Goal: Information Seeking & Learning: Check status

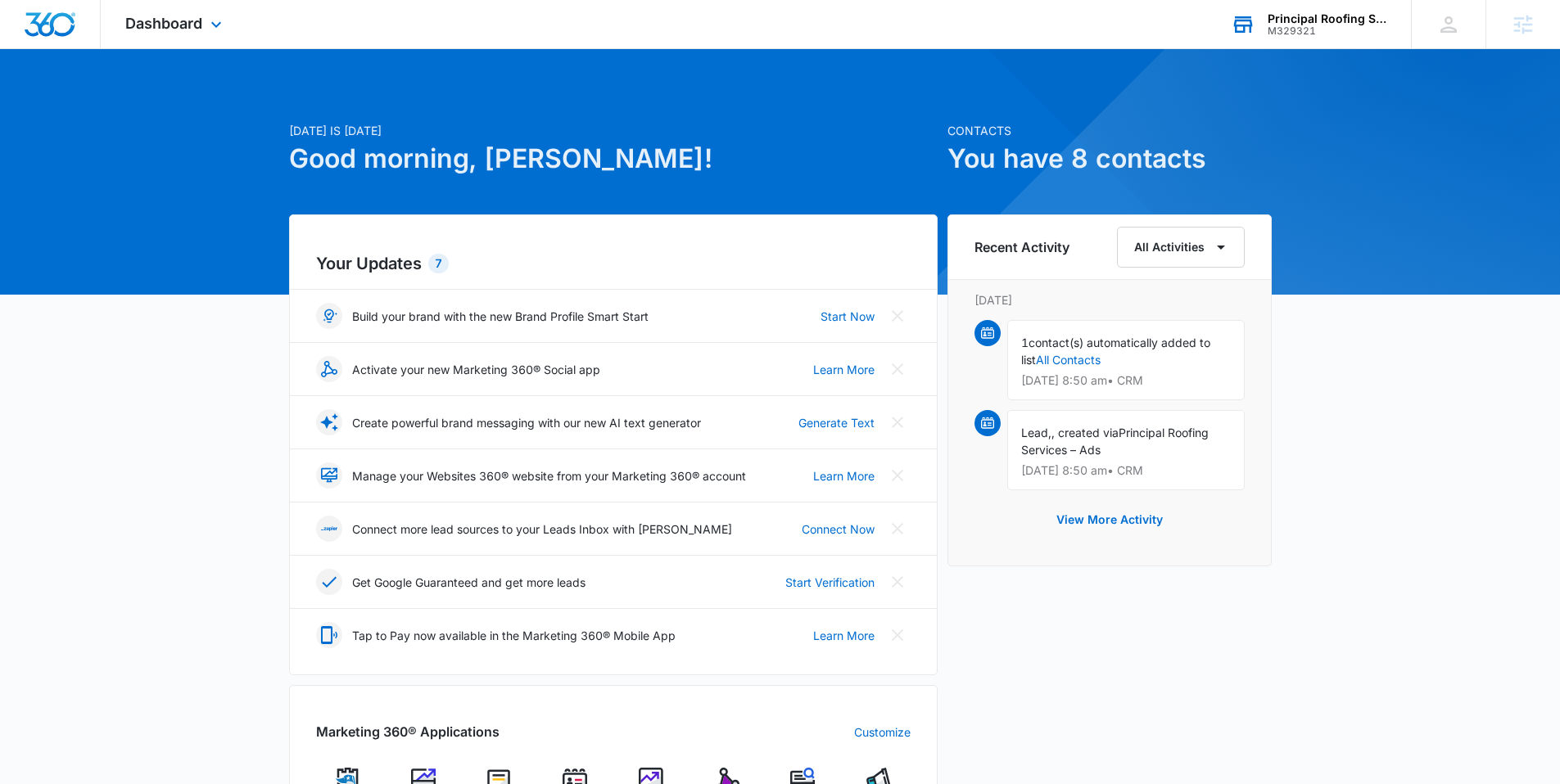
click at [1326, 23] on div "Principal Roofing Services" at bounding box center [1327, 19] width 120 height 13
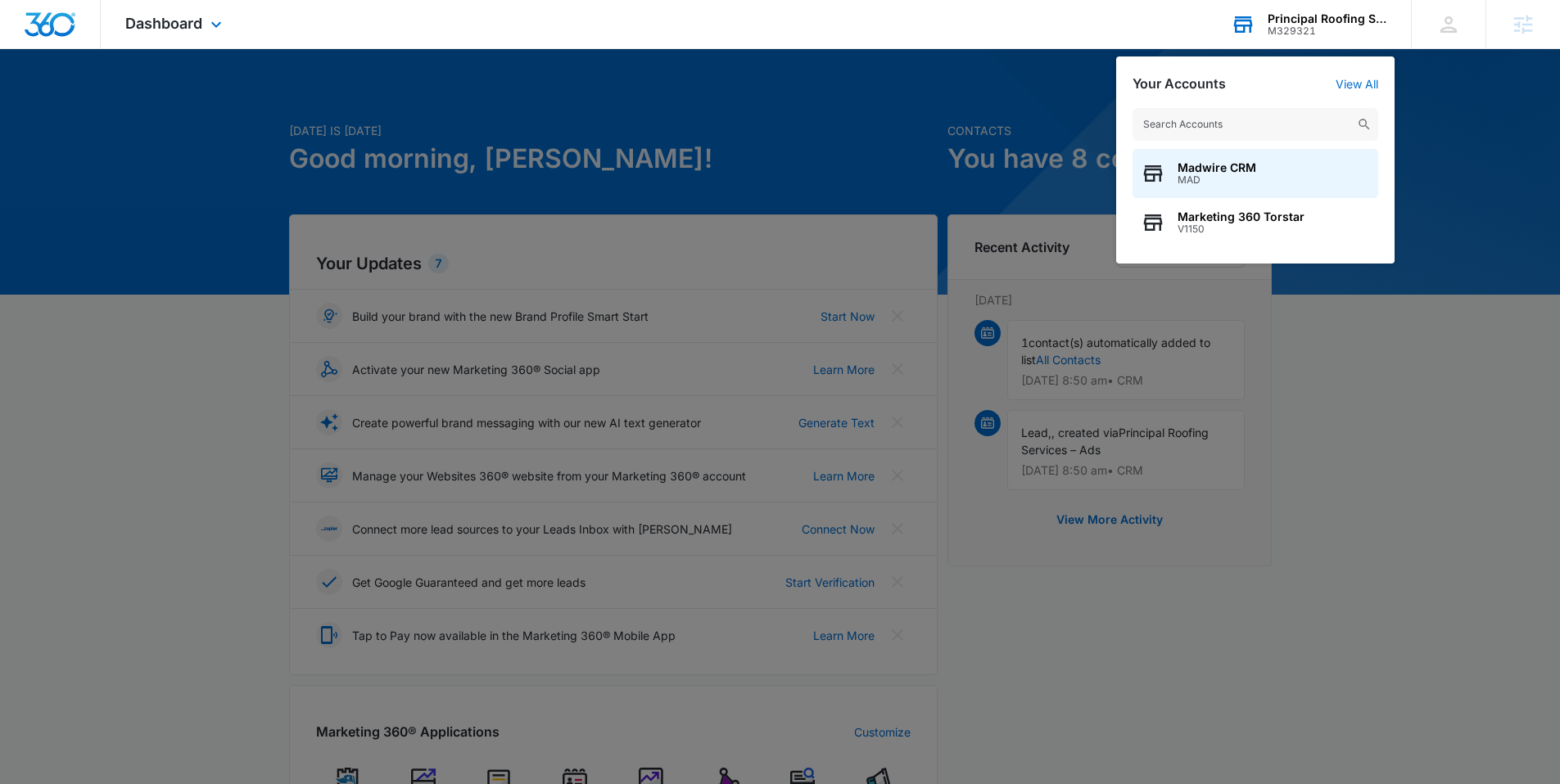
click at [1277, 123] on input "text" at bounding box center [1255, 125] width 246 height 33
click at [1208, 123] on input "text" at bounding box center [1255, 125] width 246 height 33
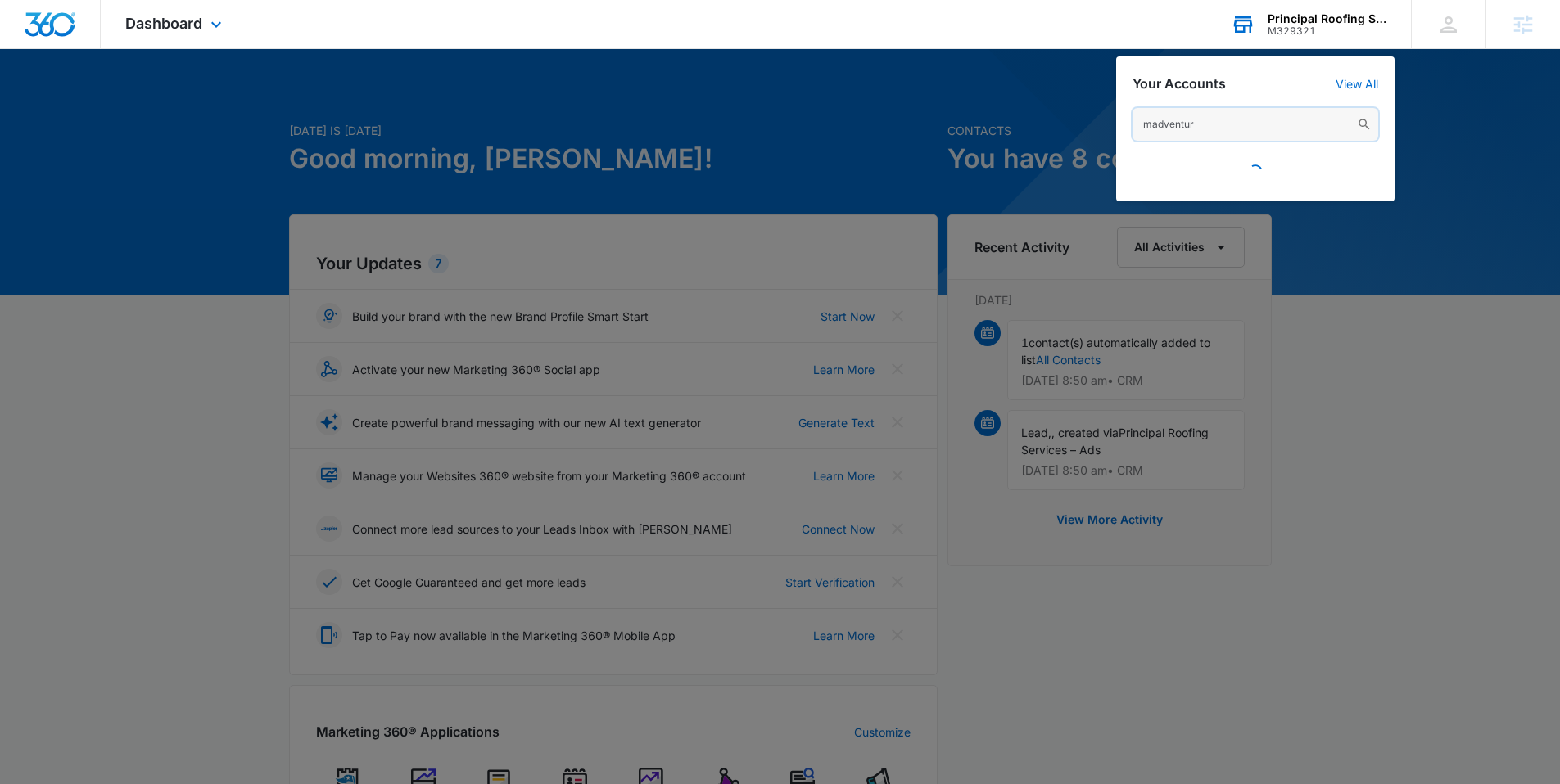
type input "madventure"
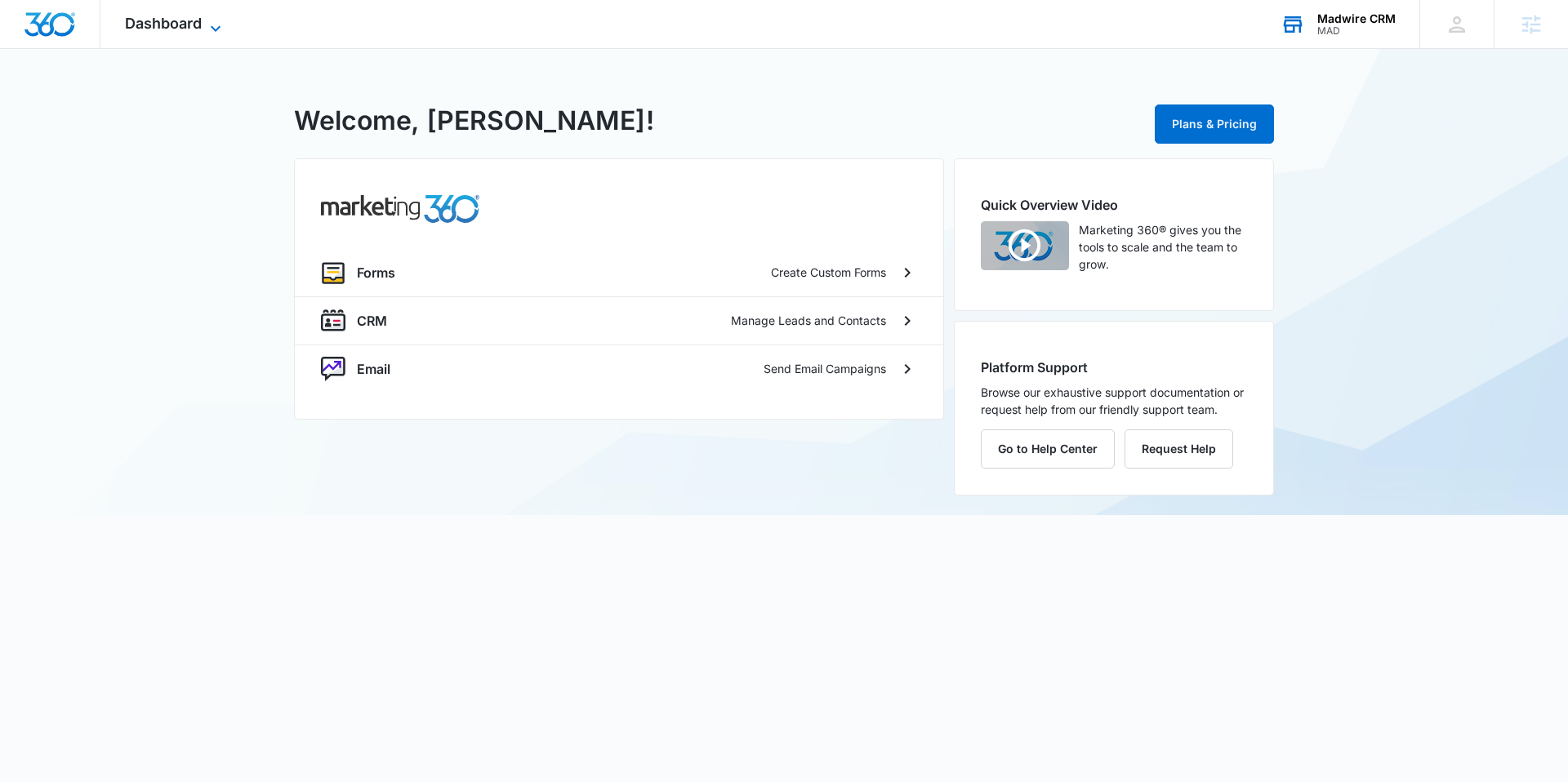
click at [172, 16] on span "Dashboard" at bounding box center [163, 23] width 77 height 17
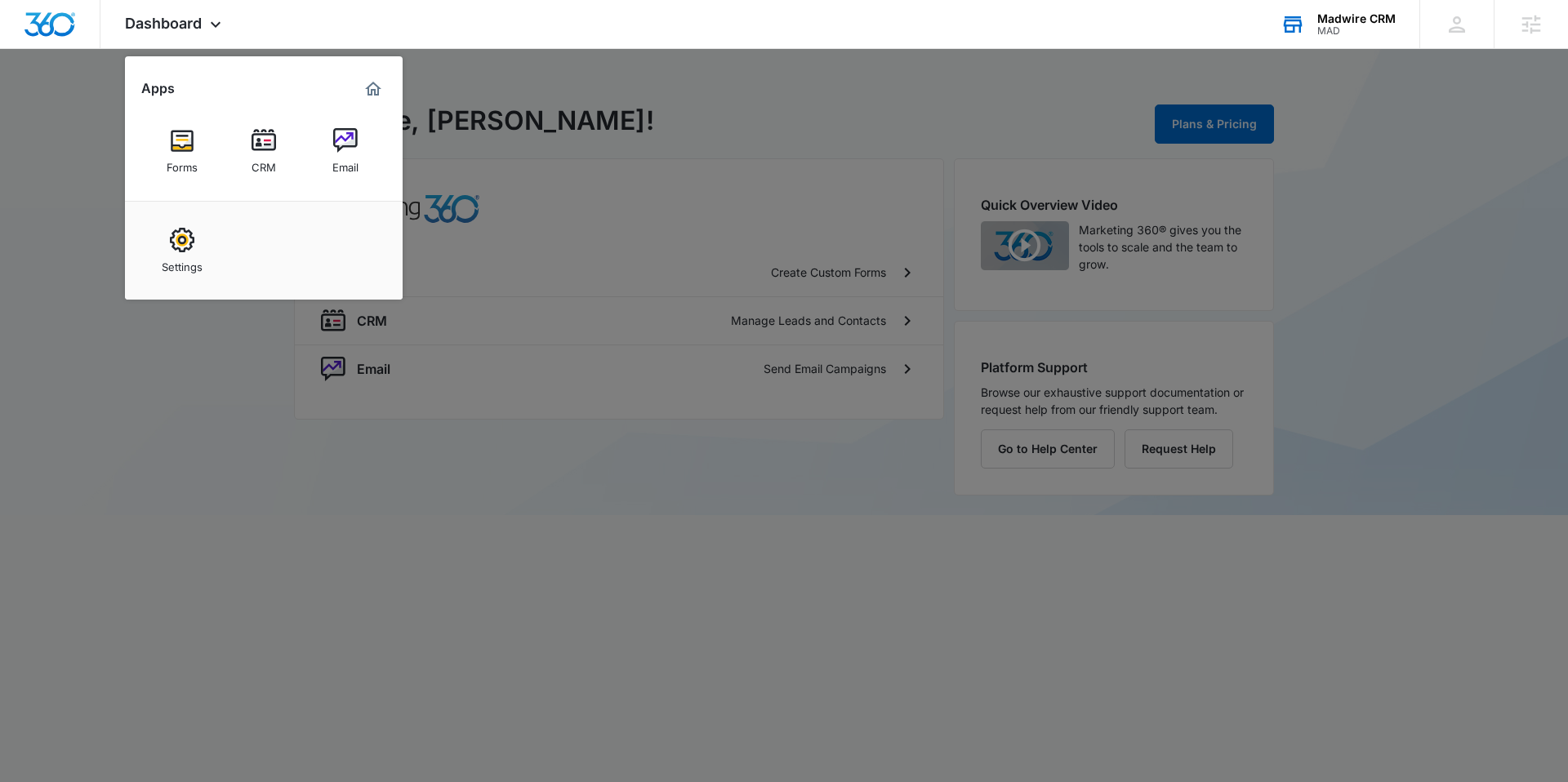
drag, startPoint x: 709, startPoint y: 70, endPoint x: 764, endPoint y: 70, distance: 55.0
click at [710, 70] on div at bounding box center [784, 391] width 1568 height 782
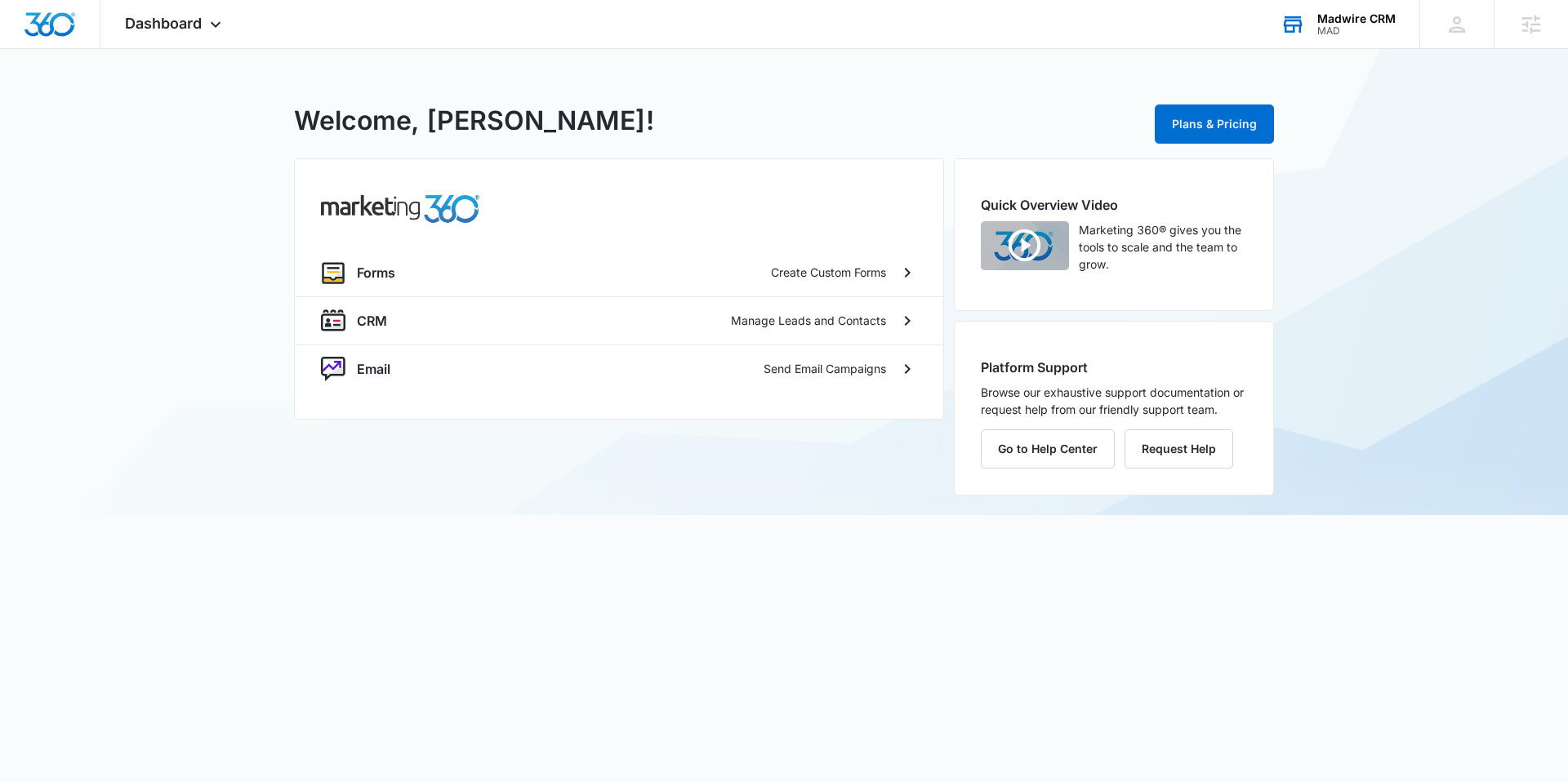
click at [1396, 16] on div "Madwire CRM MAD Your Accounts View All" at bounding box center [1338, 24] width 163 height 49
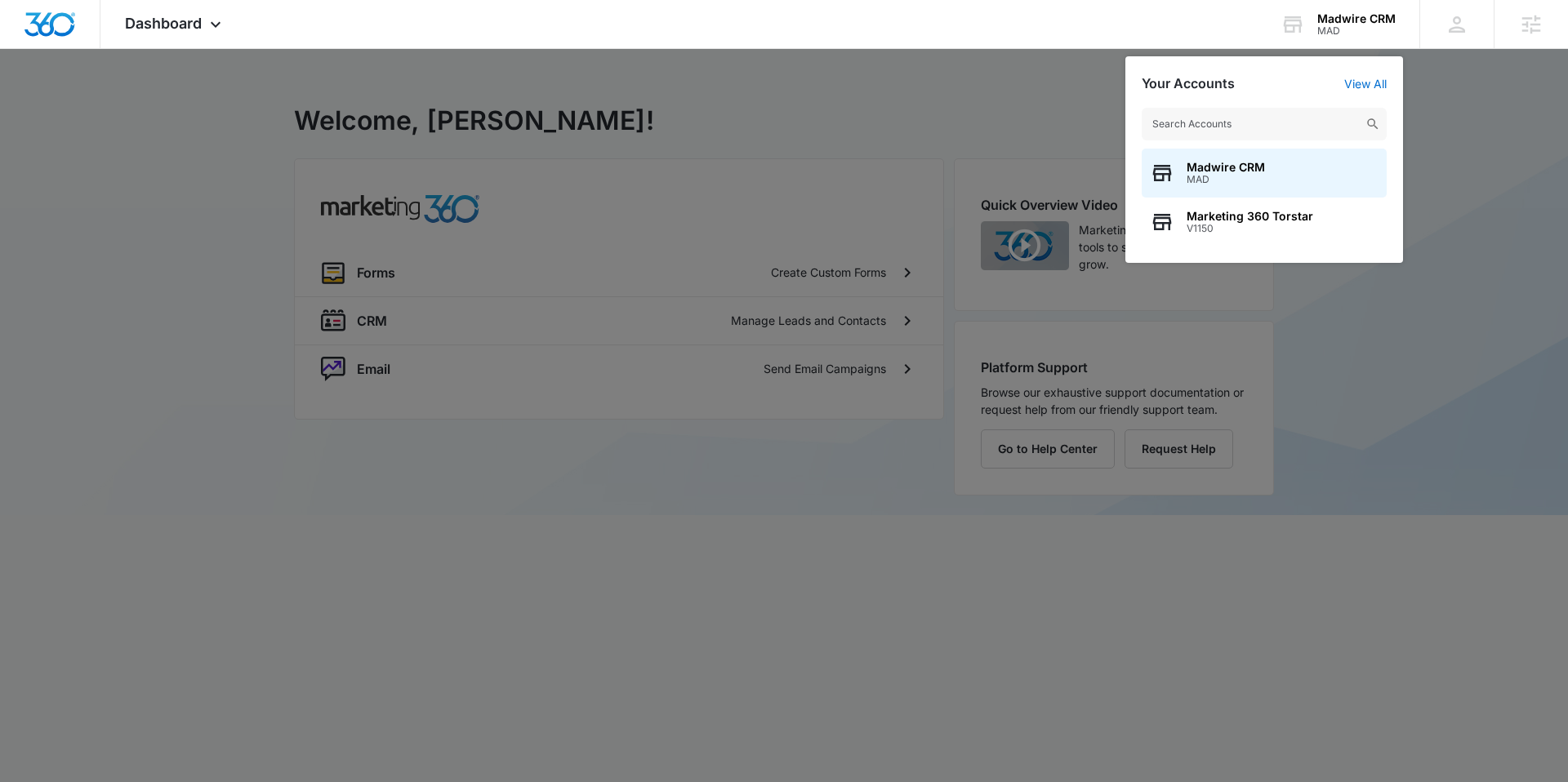
click at [1298, 134] on input "text" at bounding box center [1264, 124] width 245 height 33
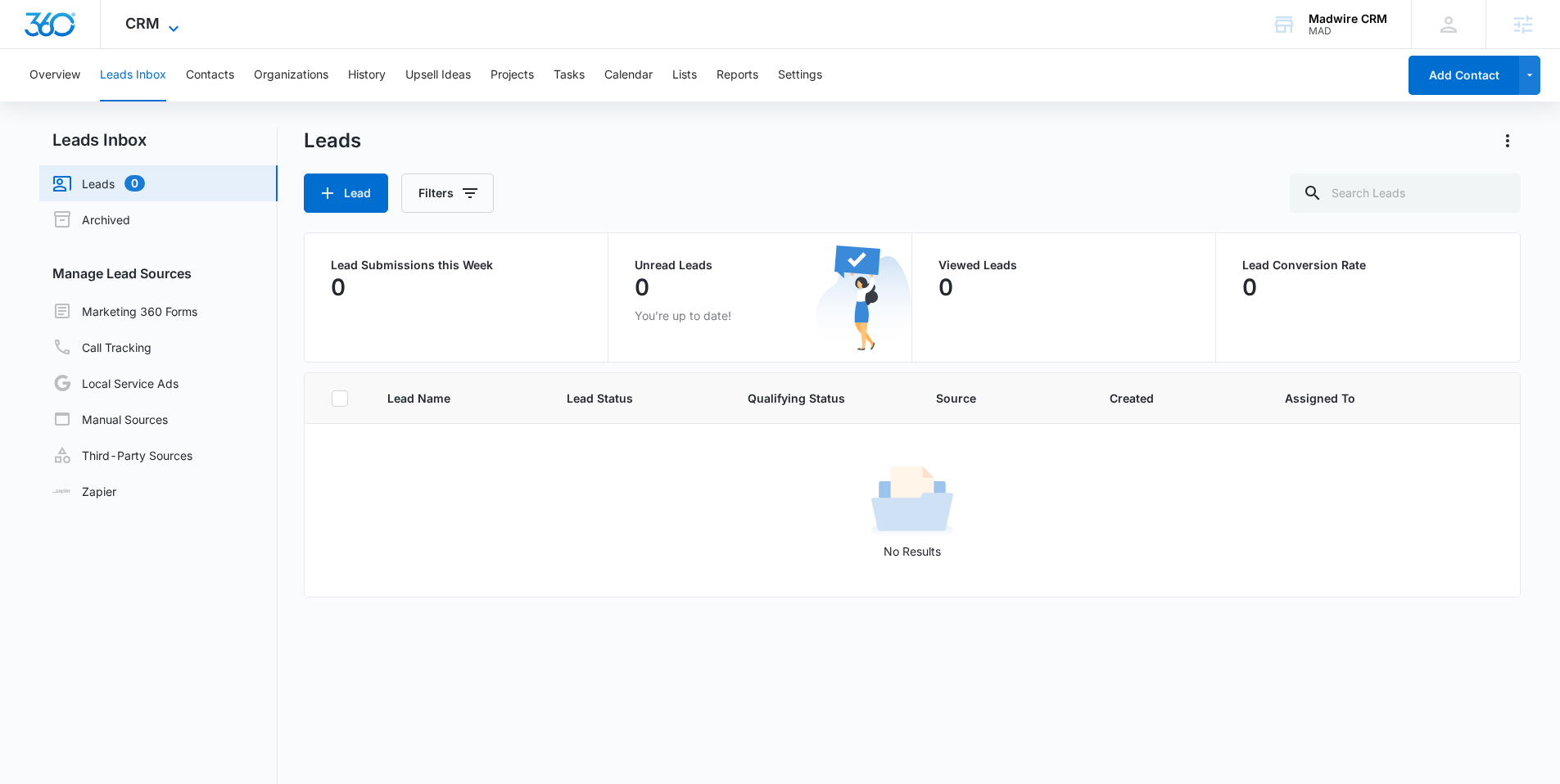
click at [166, 20] on icon at bounding box center [173, 28] width 19 height 19
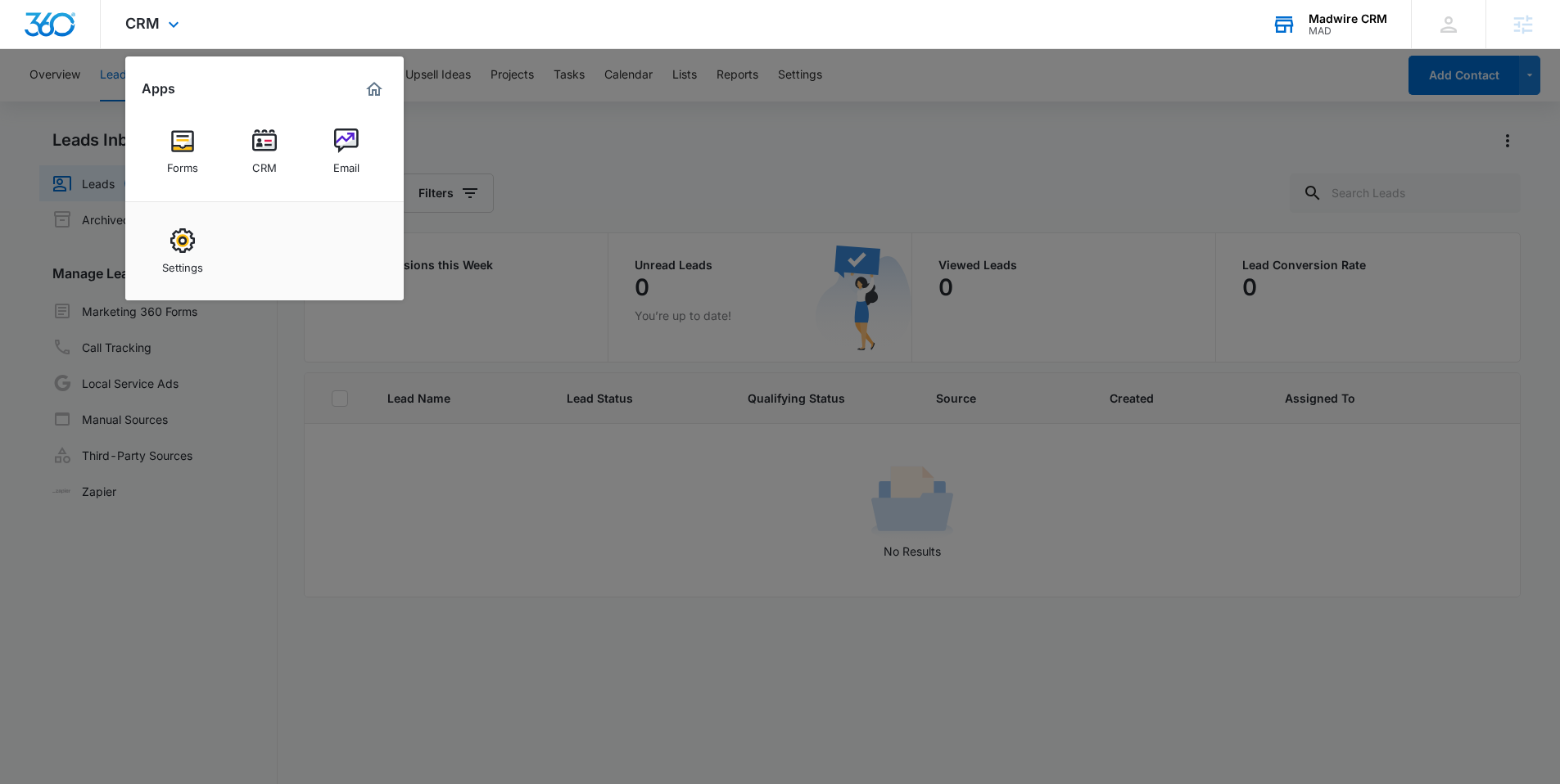
click at [1371, 10] on div "Madwire CRM MAD Your Accounts View All" at bounding box center [1329, 24] width 164 height 49
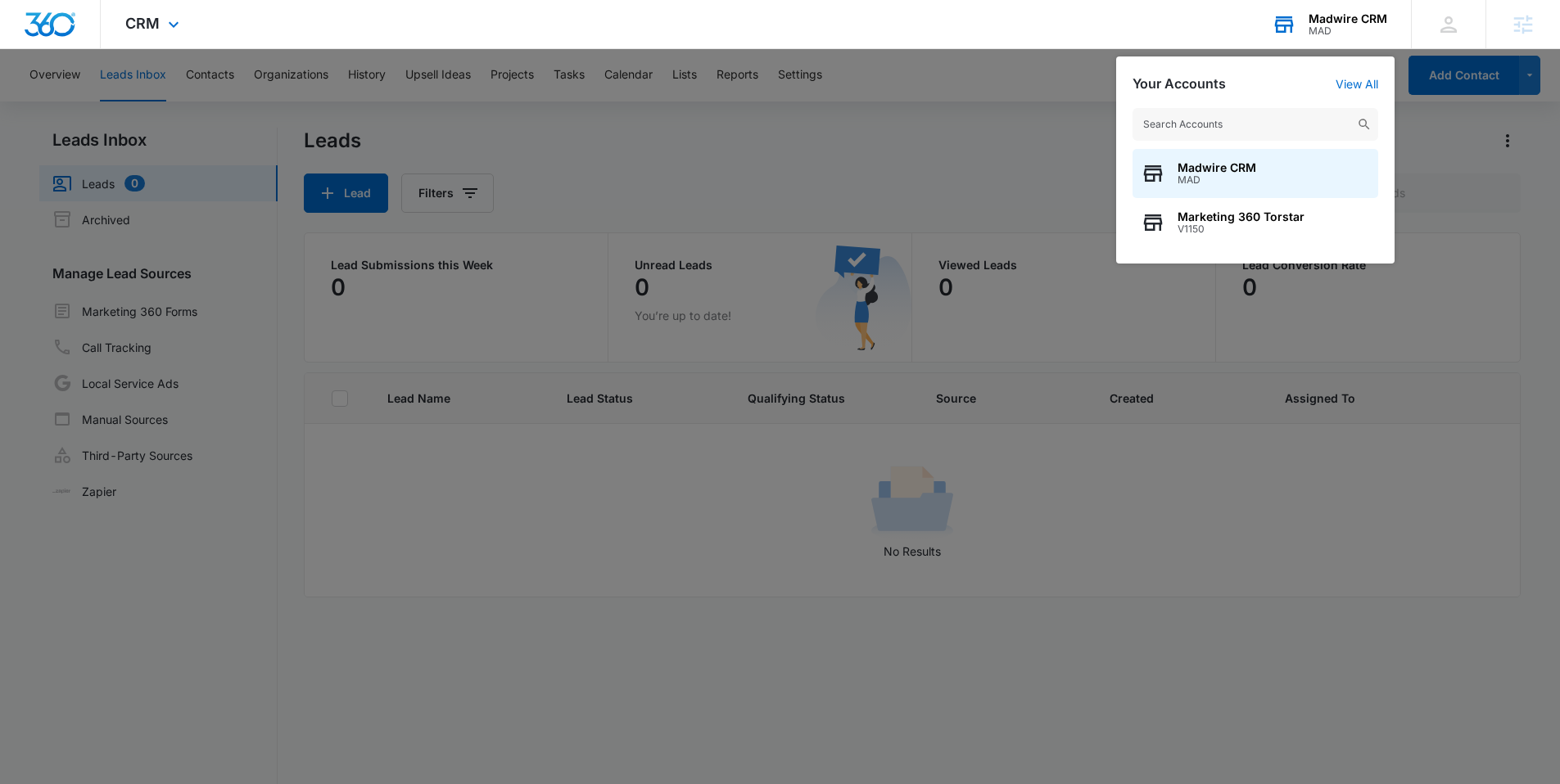
click at [1302, 139] on input "text" at bounding box center [1255, 125] width 246 height 33
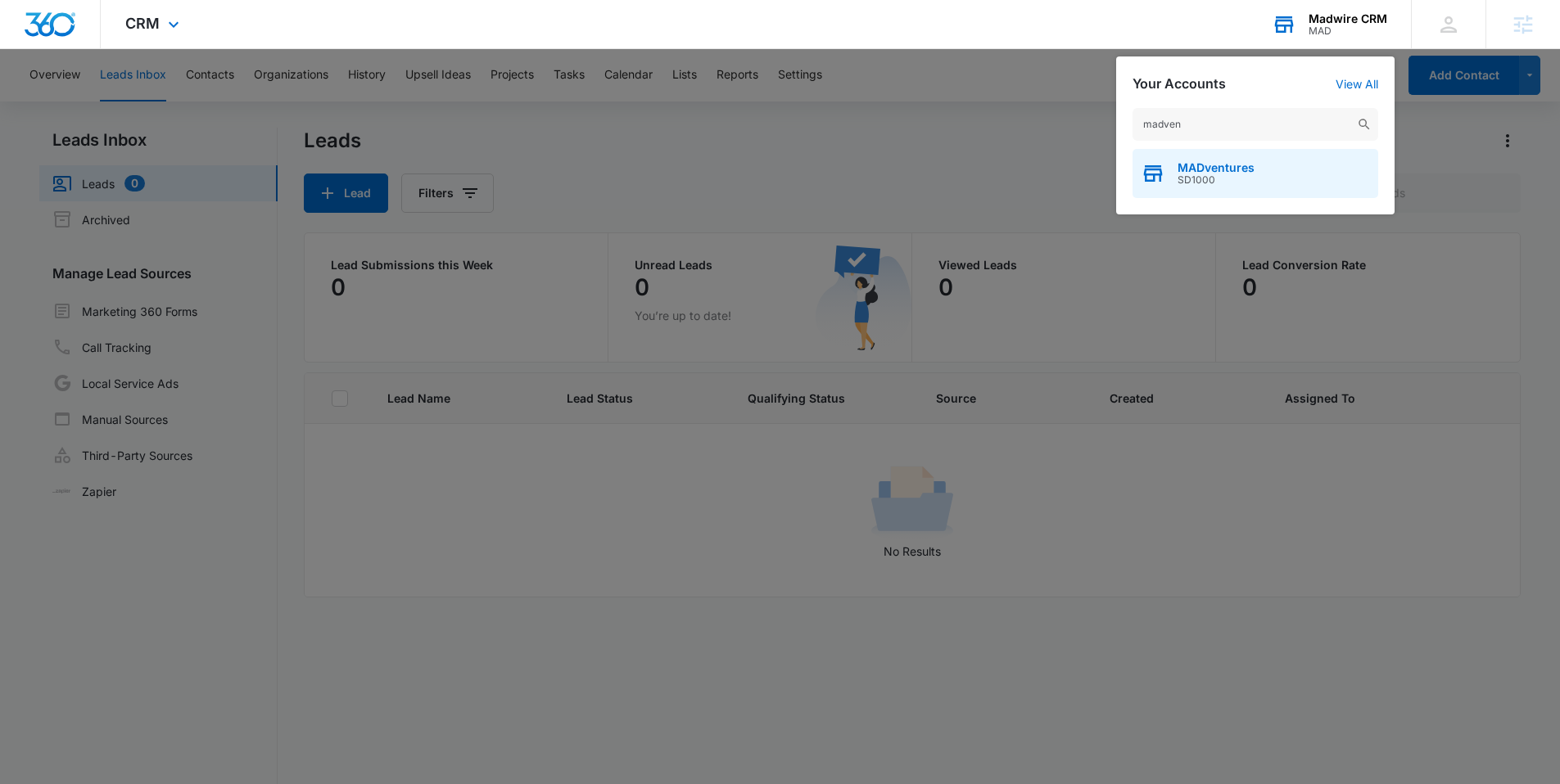
type input "madven"
click at [1214, 171] on span "MADventures" at bounding box center [1216, 168] width 77 height 13
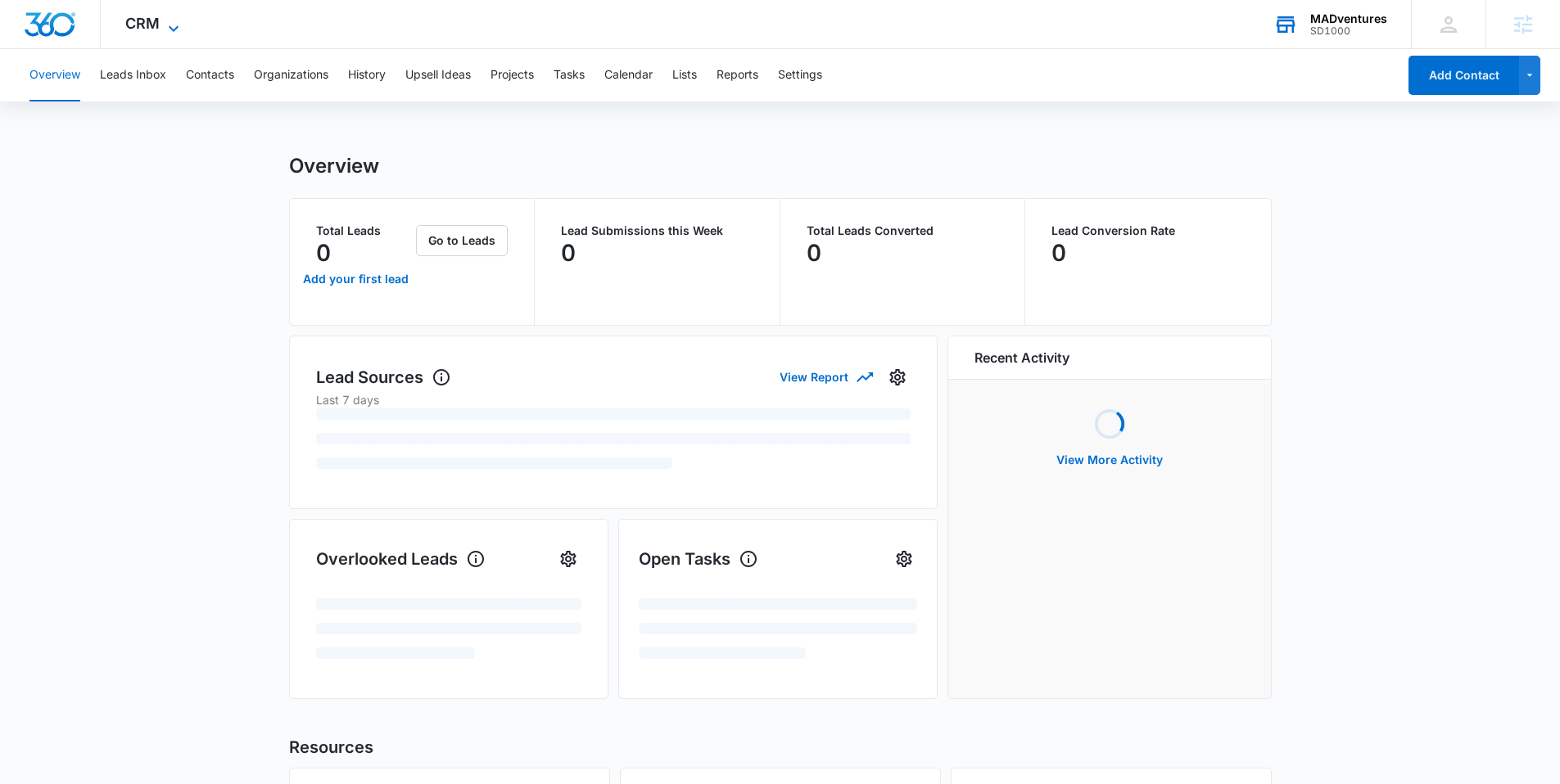
click at [170, 22] on icon at bounding box center [173, 28] width 19 height 19
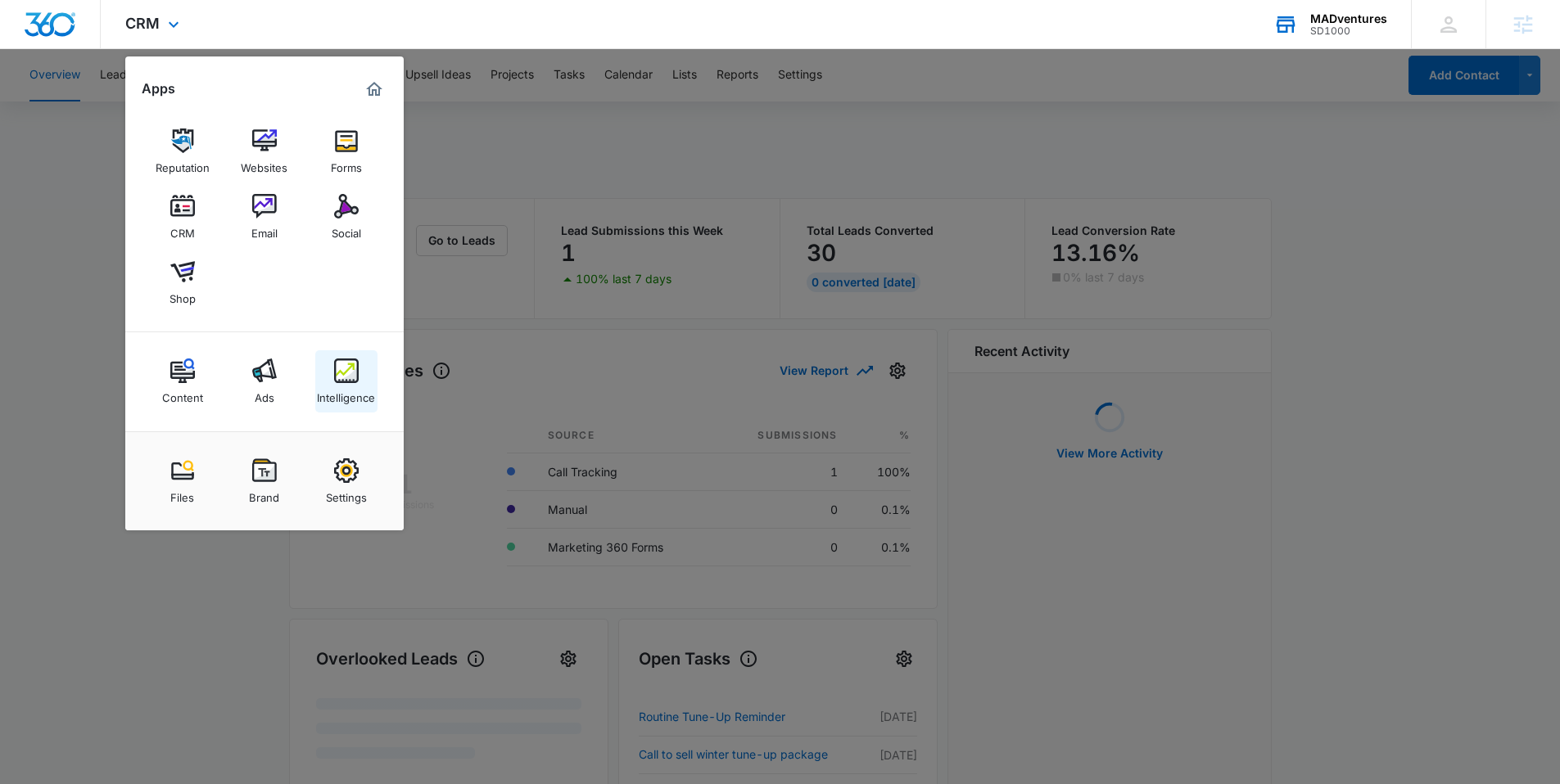
click at [348, 377] on img at bounding box center [346, 370] width 24 height 24
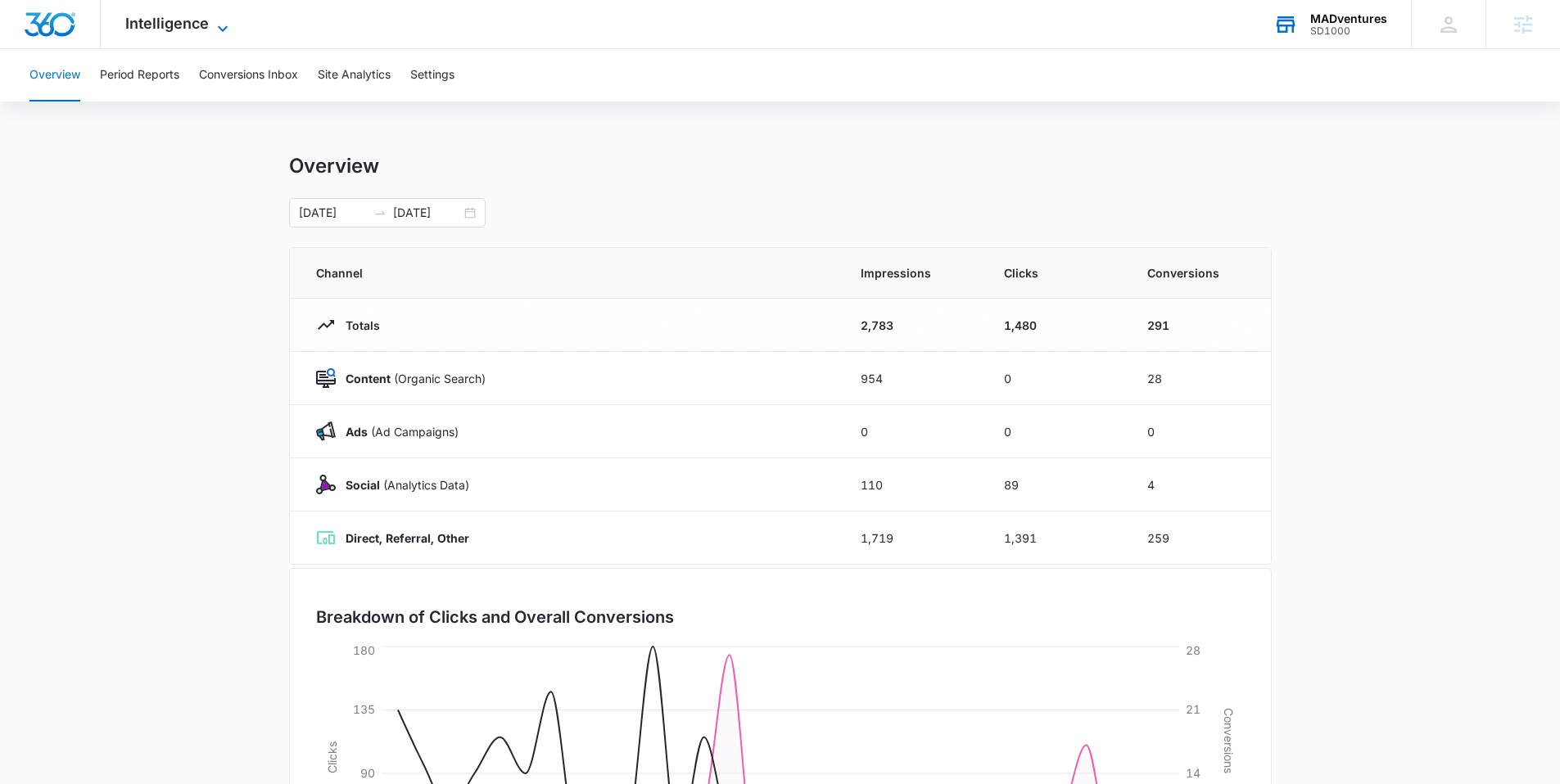
click at [189, 25] on span "Intelligence" at bounding box center [168, 23] width 84 height 18
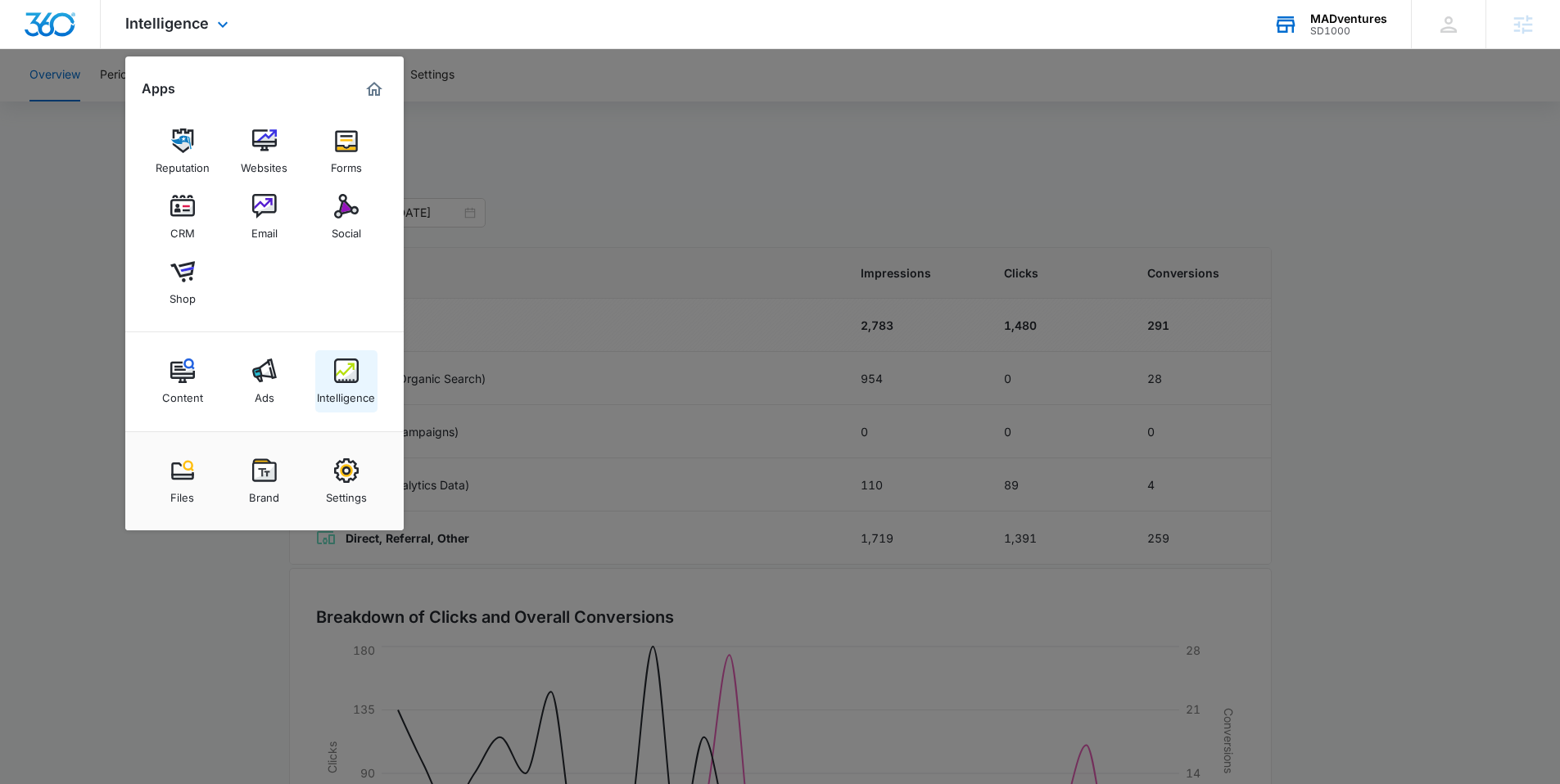
click at [344, 377] on img at bounding box center [346, 370] width 24 height 24
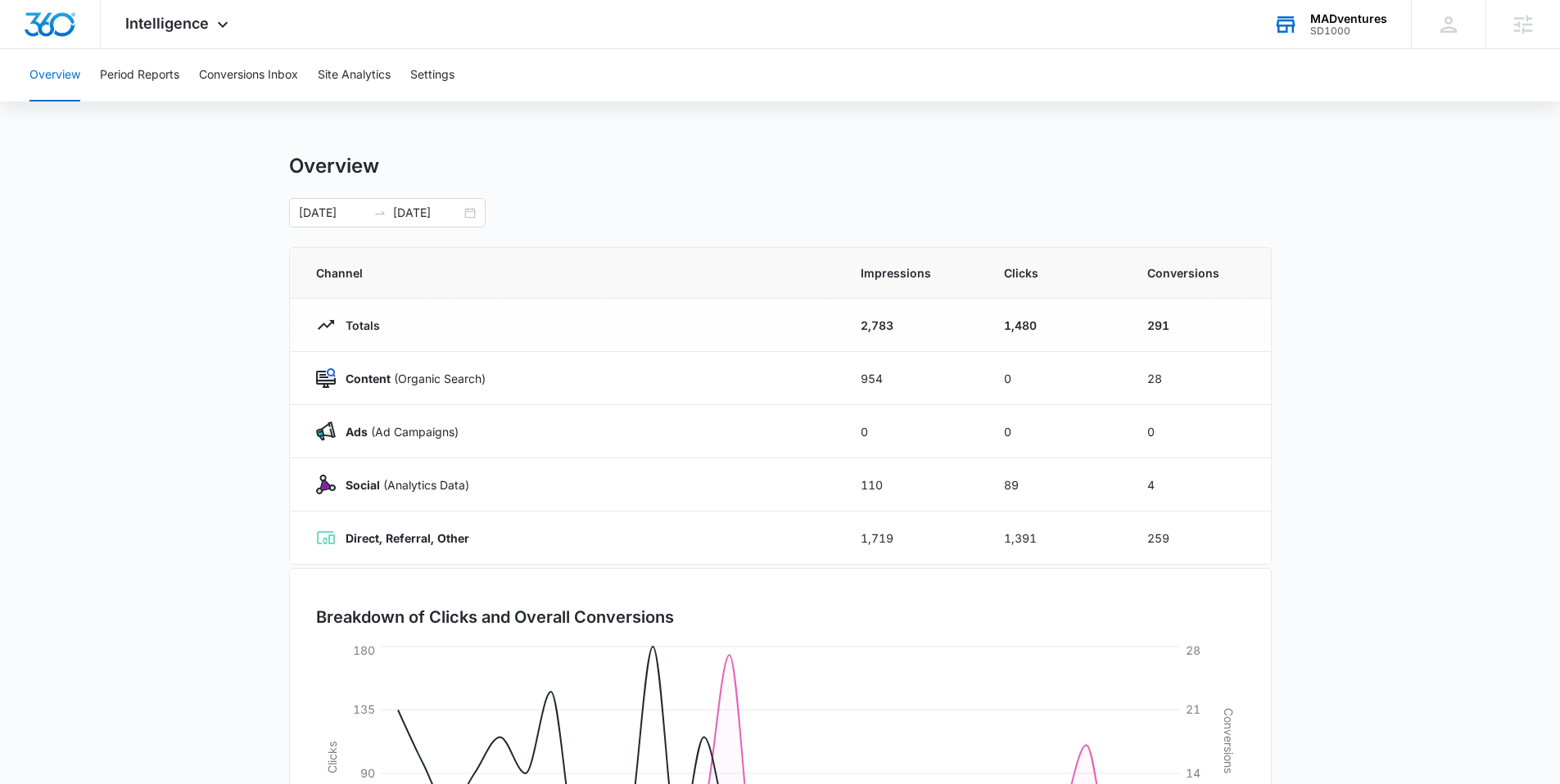
click at [672, 193] on div "Overview 09/06/2025 10/06/2025" at bounding box center [780, 191] width 983 height 74
click at [548, 158] on div "Overview" at bounding box center [780, 166] width 983 height 24
drag, startPoint x: 1173, startPoint y: 324, endPoint x: 1140, endPoint y: 329, distance: 33.4
click at [1140, 329] on td "291" at bounding box center [1199, 325] width 143 height 54
click at [1179, 334] on td "291" at bounding box center [1199, 325] width 143 height 54
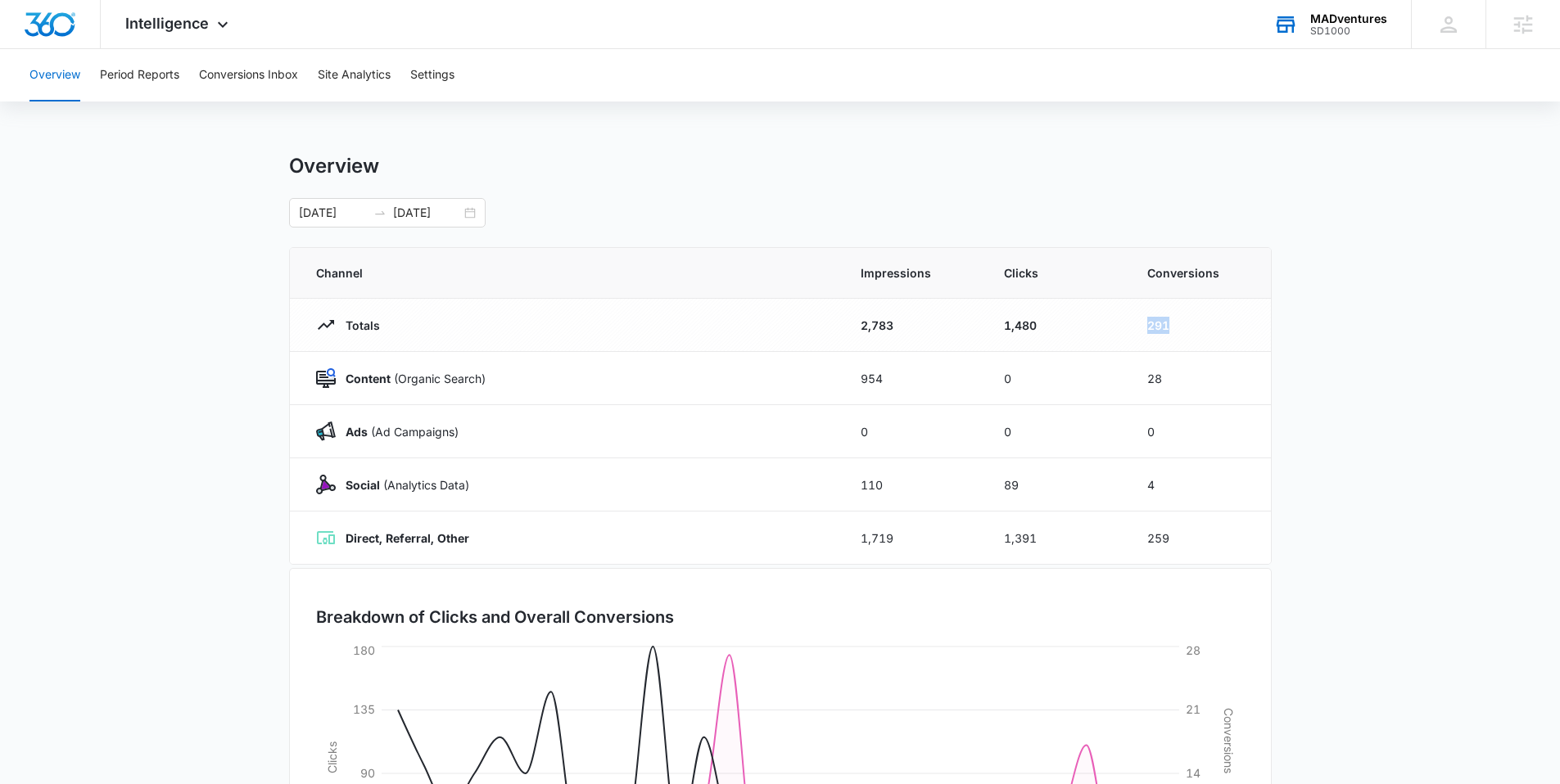
drag, startPoint x: 1179, startPoint y: 325, endPoint x: 1090, endPoint y: 323, distance: 89.0
click at [1090, 323] on tr "Totals 2,783 1,480 291" at bounding box center [780, 325] width 981 height 54
drag, startPoint x: 1187, startPoint y: 325, endPoint x: 1128, endPoint y: 331, distance: 59.3
click at [1128, 331] on td "291" at bounding box center [1199, 325] width 143 height 54
drag, startPoint x: 1176, startPoint y: 382, endPoint x: 1122, endPoint y: 378, distance: 54.1
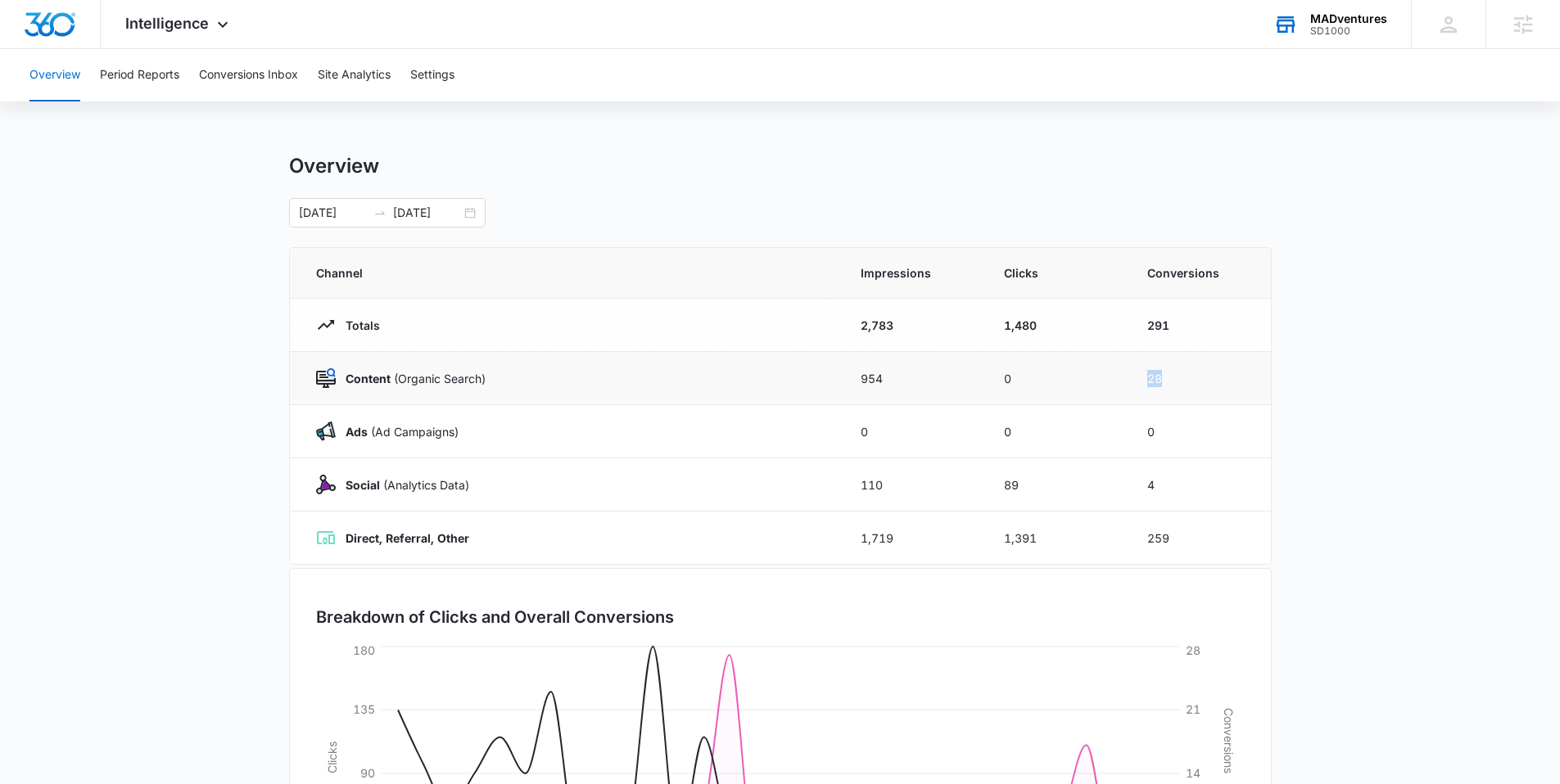
click at [1122, 378] on tr "Content (Organic Search) 954 0 28" at bounding box center [780, 378] width 981 height 54
click at [1218, 441] on td "0" at bounding box center [1199, 431] width 143 height 54
drag, startPoint x: 1185, startPoint y: 432, endPoint x: 1148, endPoint y: 432, distance: 37.0
click at [1148, 432] on td "0" at bounding box center [1199, 431] width 143 height 54
click at [1179, 429] on td "0" at bounding box center [1199, 431] width 143 height 54
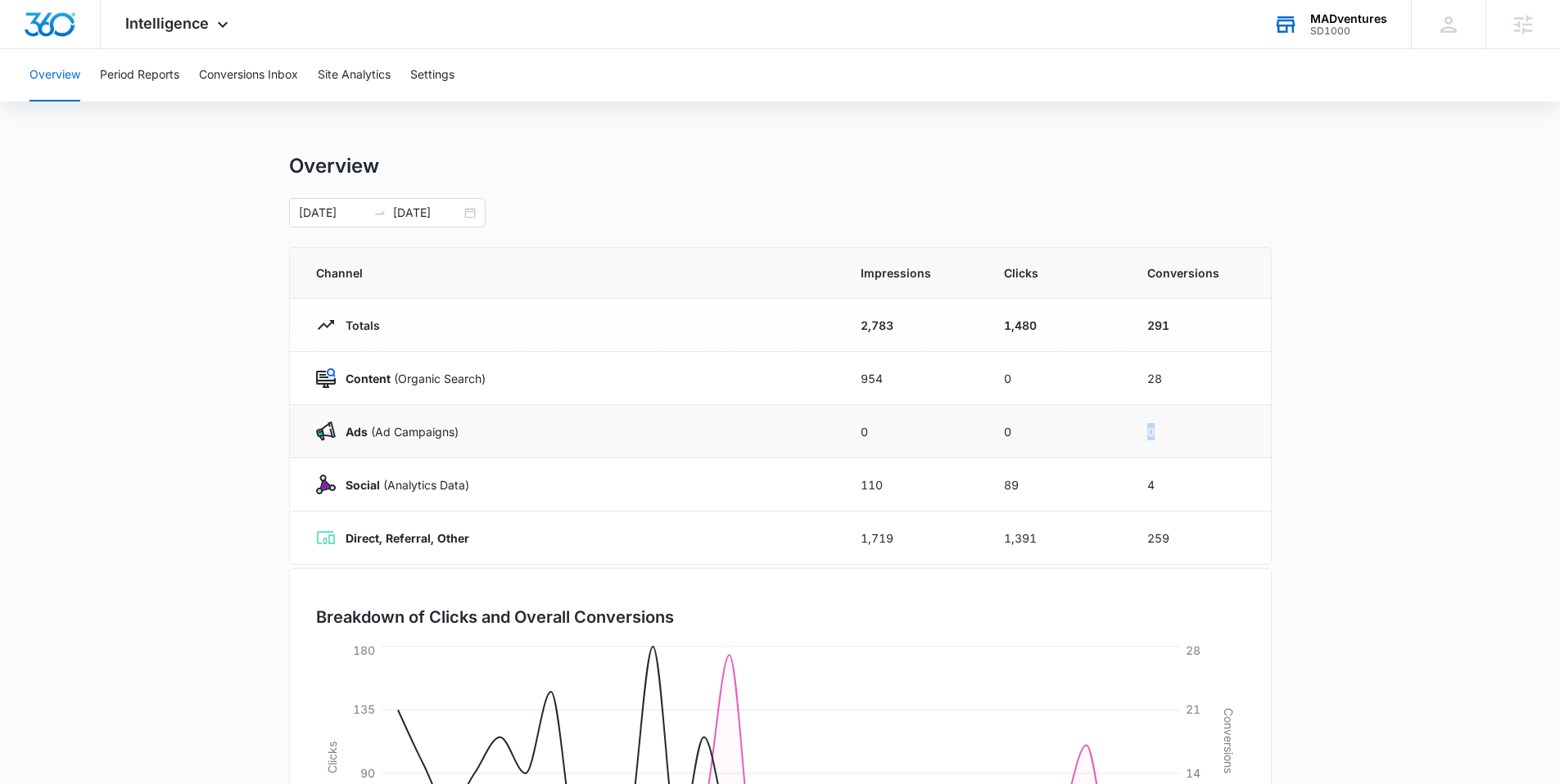
drag, startPoint x: 1177, startPoint y: 429, endPoint x: 1131, endPoint y: 431, distance: 46.0
click at [1131, 431] on td "0" at bounding box center [1199, 431] width 143 height 54
drag, startPoint x: 1168, startPoint y: 478, endPoint x: 1132, endPoint y: 482, distance: 36.2
click at [1132, 482] on td "4" at bounding box center [1199, 485] width 143 height 54
drag, startPoint x: 1161, startPoint y: 543, endPoint x: 1121, endPoint y: 545, distance: 40.0
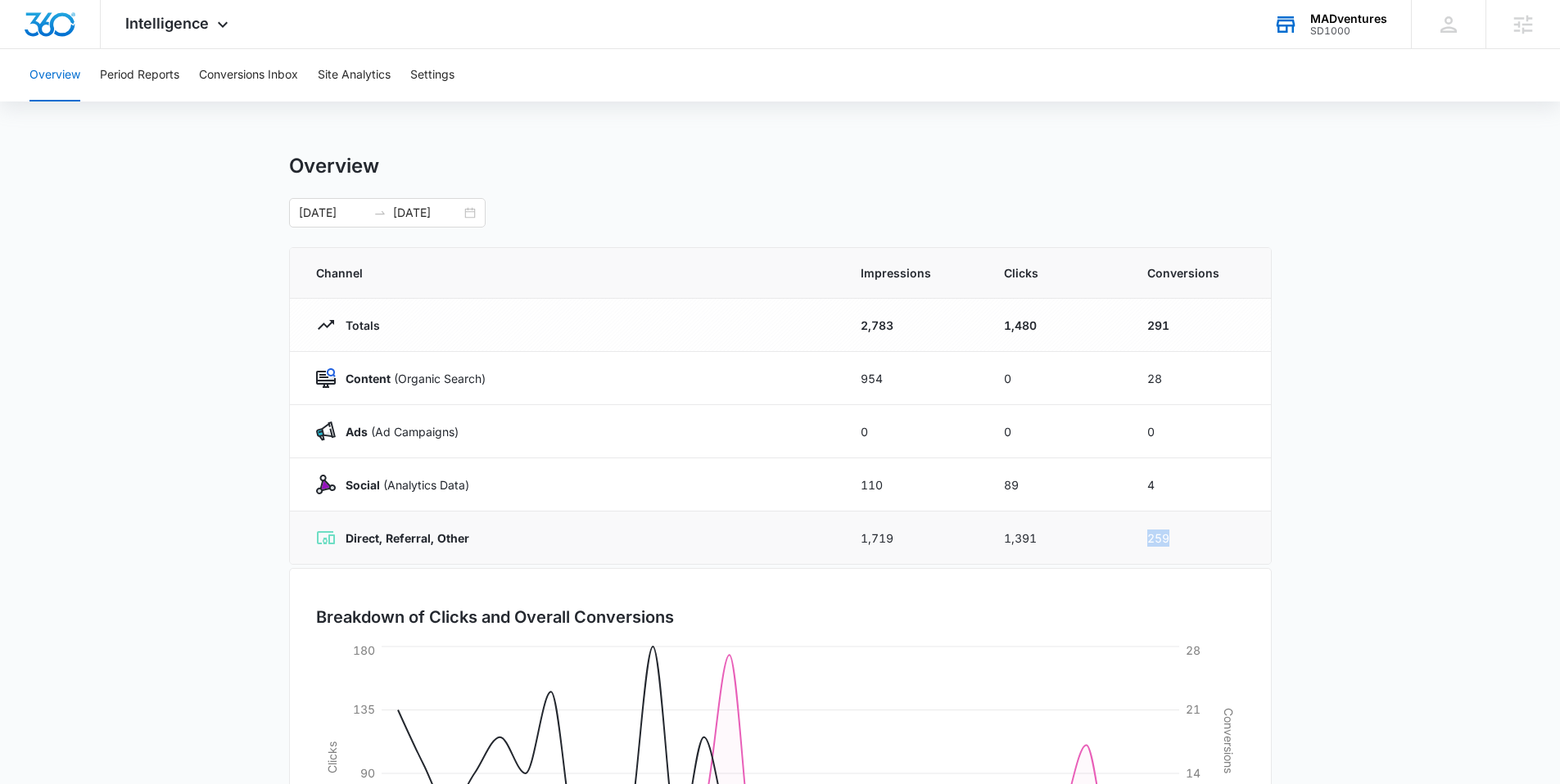
click at [1121, 545] on tr "Direct, Referral, Other 1,719 1,391 259" at bounding box center [780, 538] width 981 height 54
click at [145, 71] on button "Period Reports" at bounding box center [140, 75] width 80 height 53
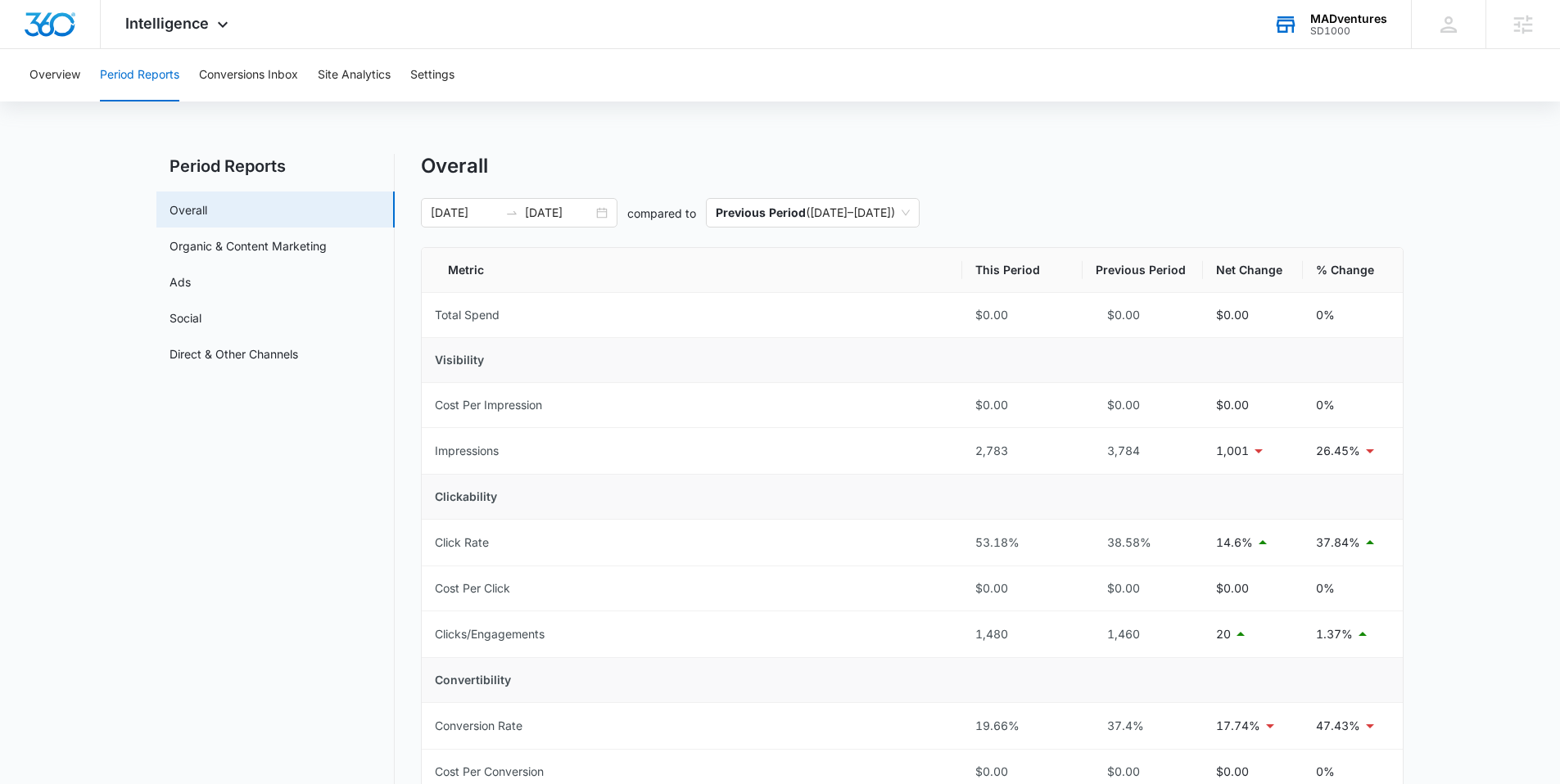
click at [1400, 196] on div "Overall 09/06/2025 10/06/2025 compared to Previous Period ( 08/06/2025 – 09/05/…" at bounding box center [912, 769] width 983 height 1232
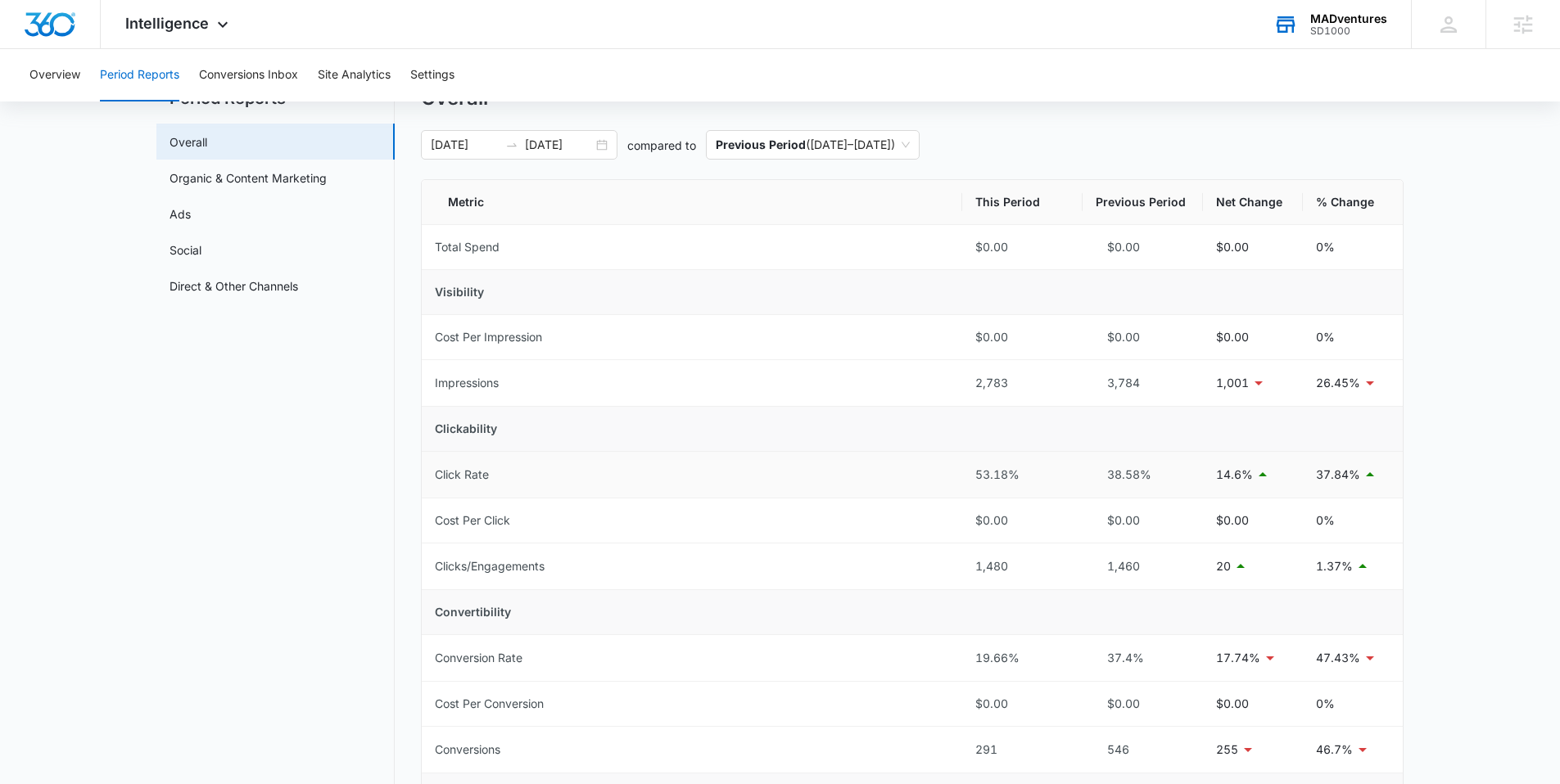
scroll to position [151, 0]
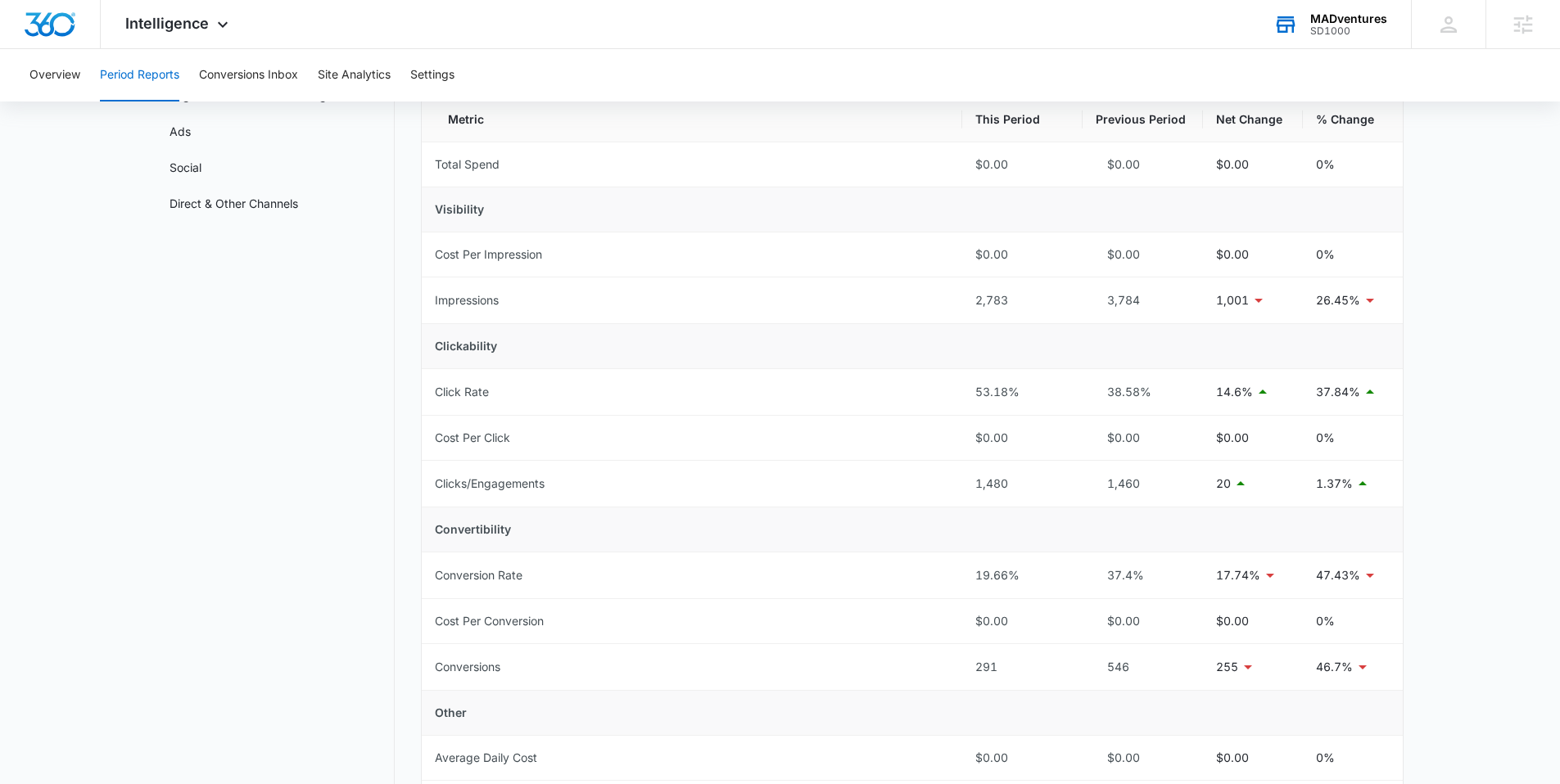
click at [1455, 333] on main "Period Reports Overall Organic & Content Marketing Ads Social Direct & Other Ch…" at bounding box center [780, 638] width 1560 height 1271
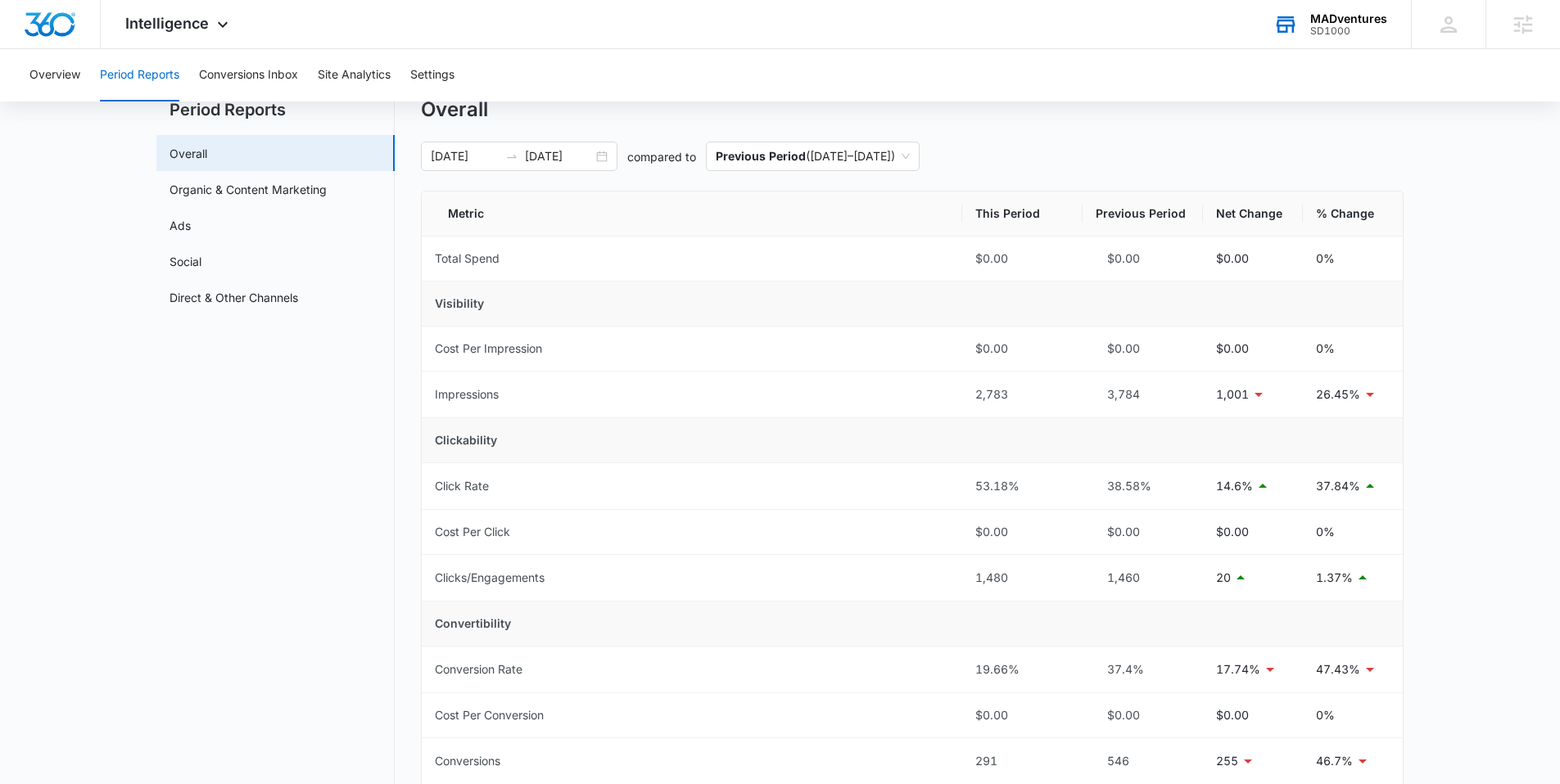
scroll to position [0, 0]
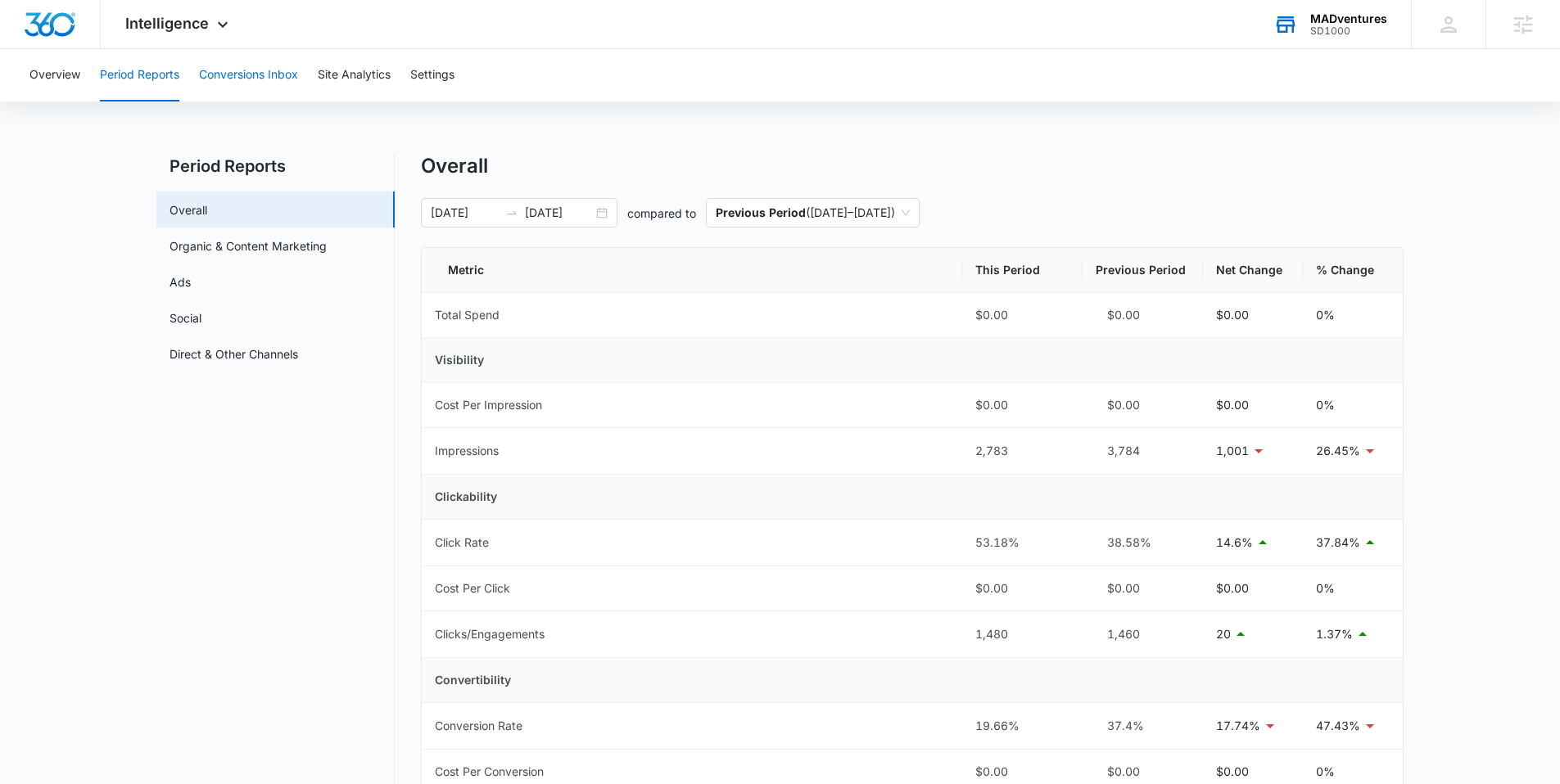
click at [244, 75] on button "Conversions Inbox" at bounding box center [248, 75] width 99 height 53
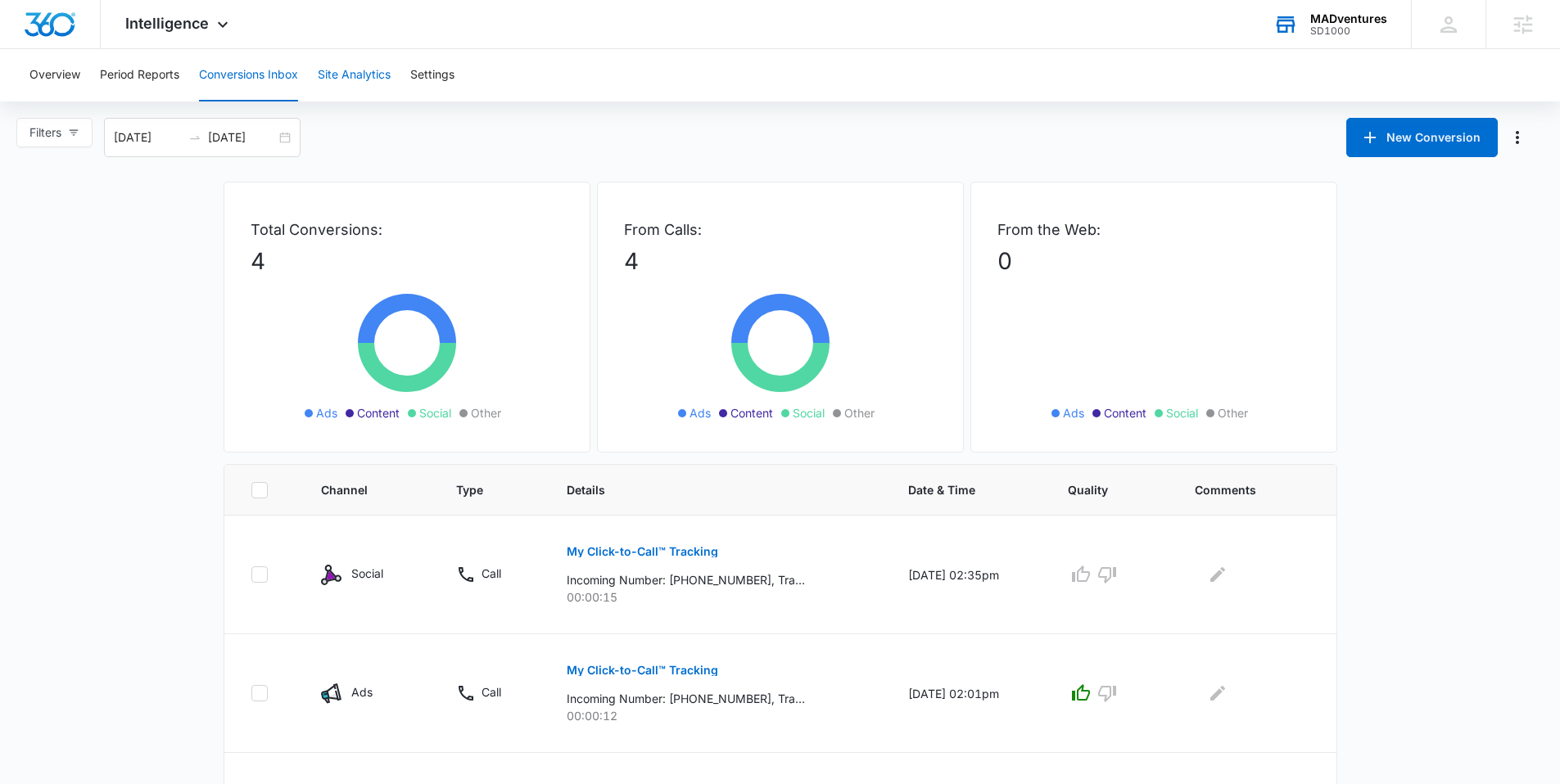
click at [336, 67] on button "Site Analytics" at bounding box center [354, 75] width 73 height 53
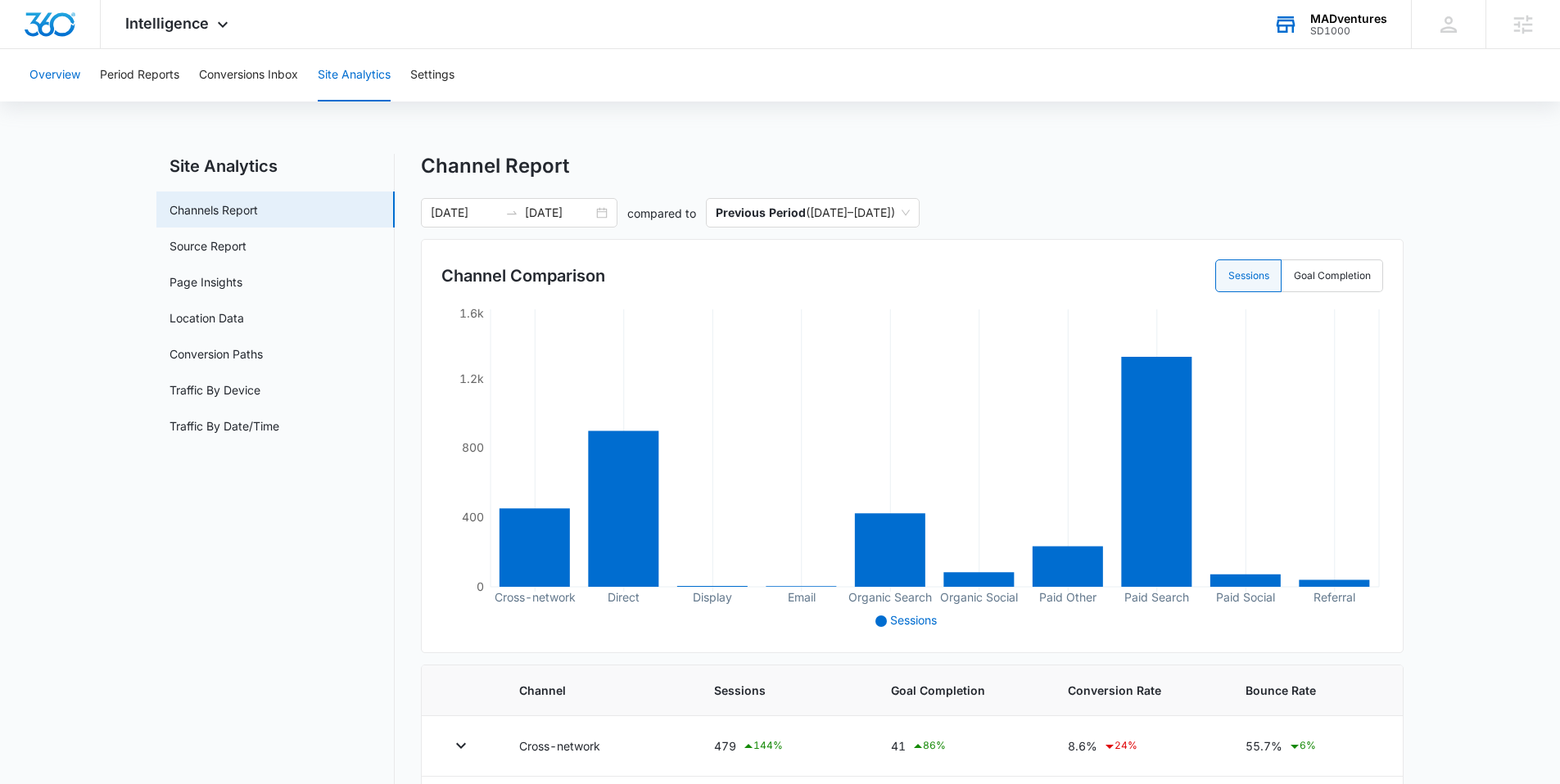
click at [54, 62] on button "Overview" at bounding box center [55, 75] width 51 height 53
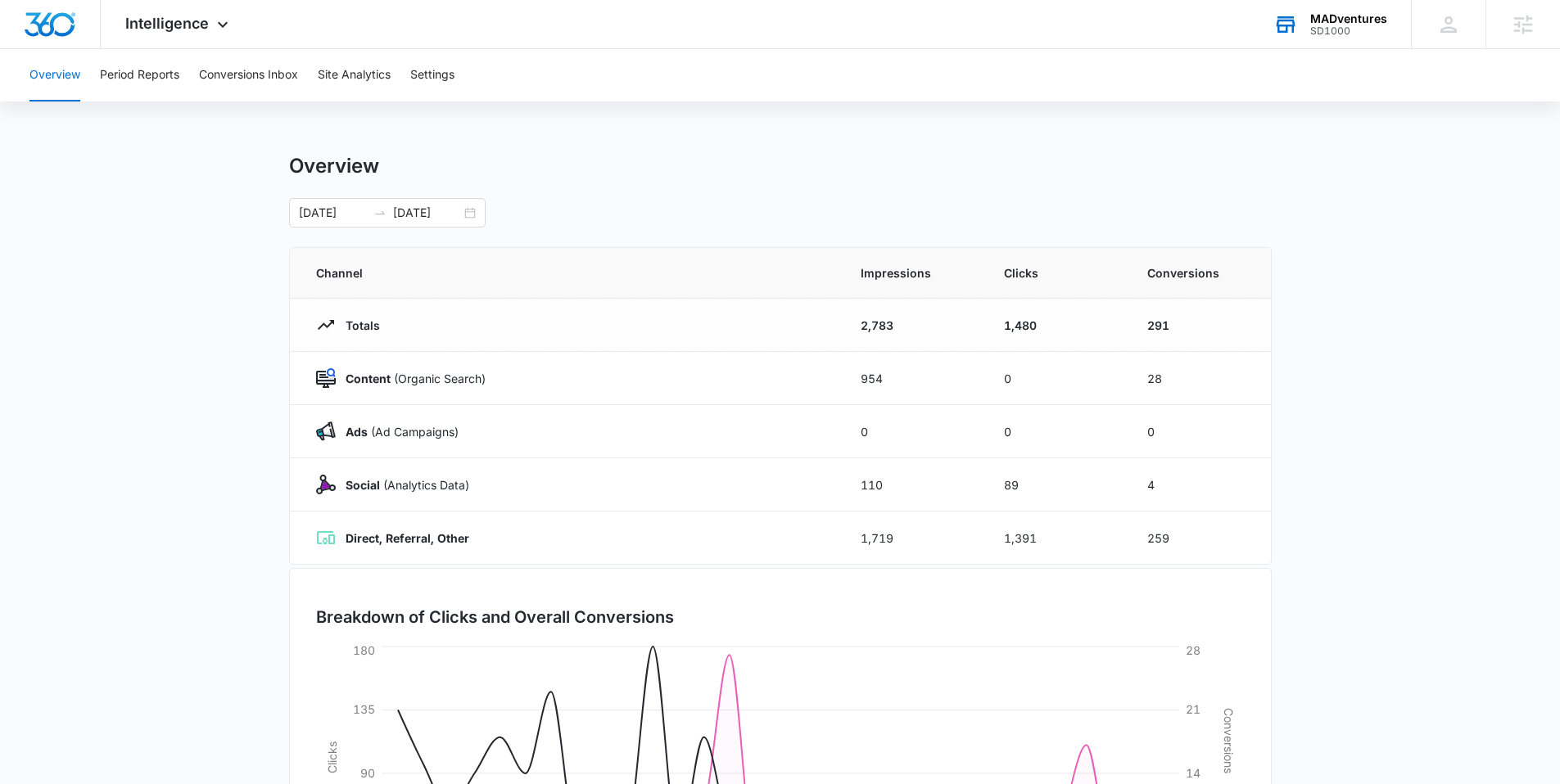
click at [1316, 160] on main "Overview 09/06/2025 10/06/2025 Channel Impressions Clicks Conversions Totals 2,…" at bounding box center [780, 583] width 1560 height 859
